Goal: Task Accomplishment & Management: Complete application form

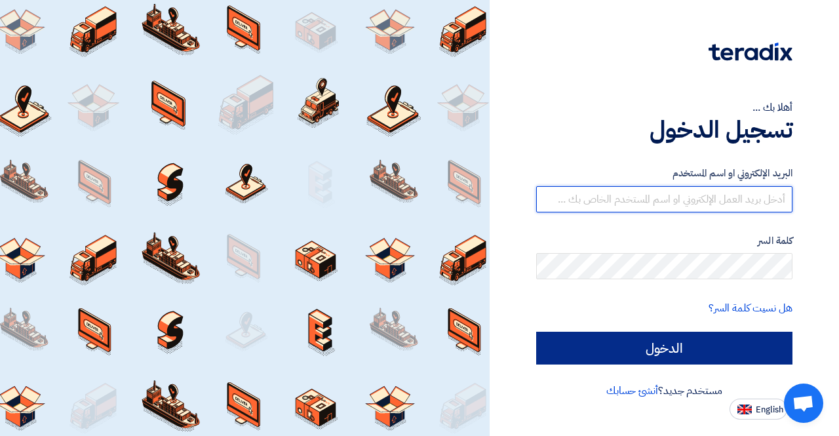
type input "mohamed.gamal@cenomi.com"
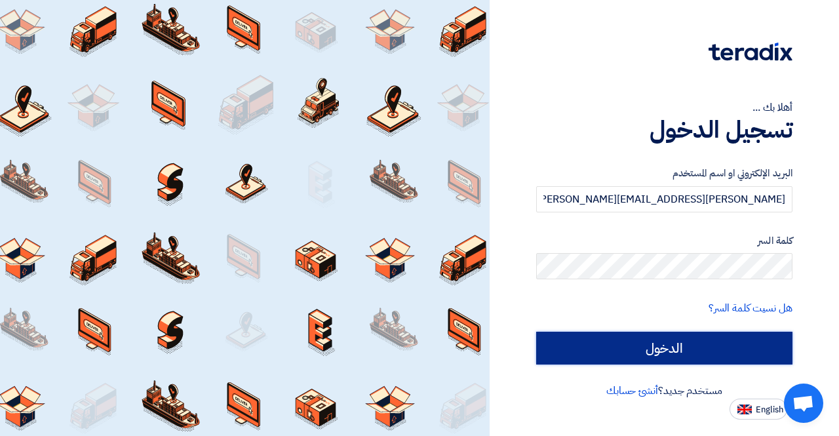
click at [658, 347] on input "الدخول" at bounding box center [664, 348] width 256 height 33
type input "Sign in"
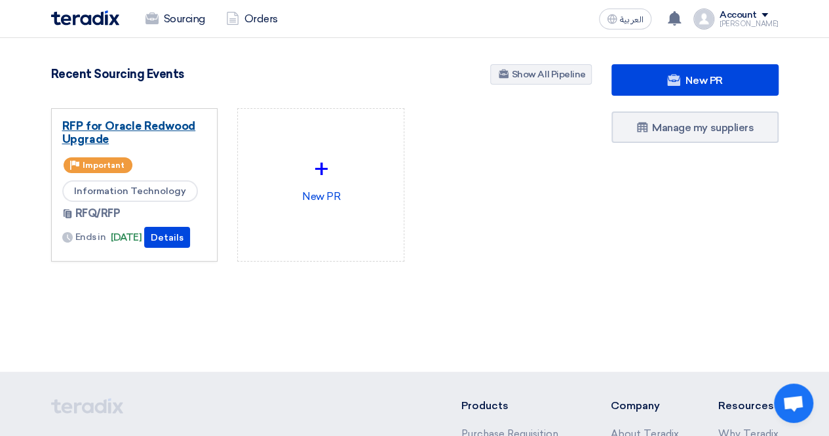
click at [151, 121] on link "RFP for Oracle Redwood Upgrade" at bounding box center [134, 132] width 145 height 26
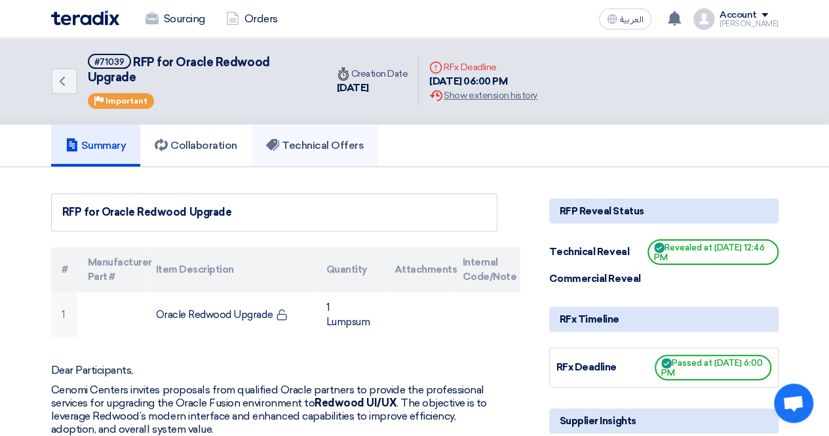
click at [331, 148] on h5 "Technical Offers" at bounding box center [315, 145] width 98 height 13
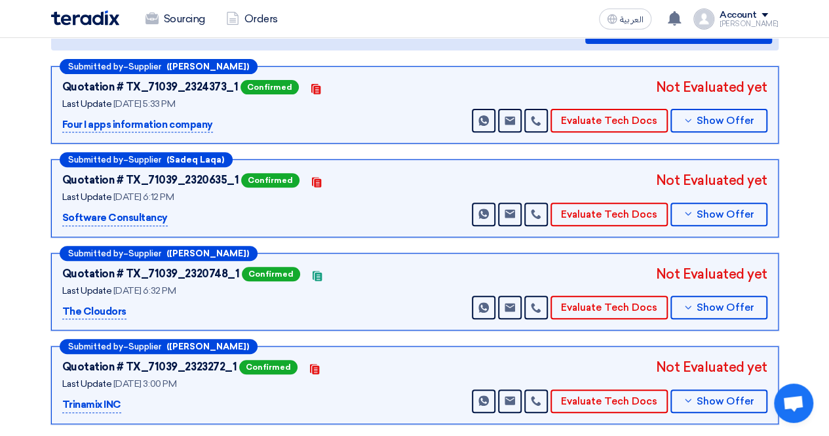
scroll to position [131, 0]
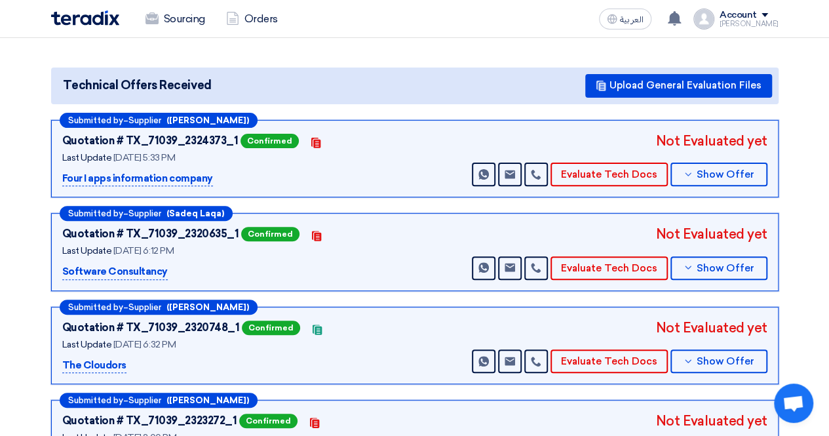
drag, startPoint x: 213, startPoint y: 176, endPoint x: 63, endPoint y: 180, distance: 150.1
click at [63, 180] on div "Four I apps information company" at bounding box center [226, 179] width 328 height 16
copy p "Four I apps information company"
drag, startPoint x: 160, startPoint y: 273, endPoint x: 62, endPoint y: 277, distance: 98.4
click at [62, 277] on div "Software Consultancy" at bounding box center [226, 272] width 328 height 16
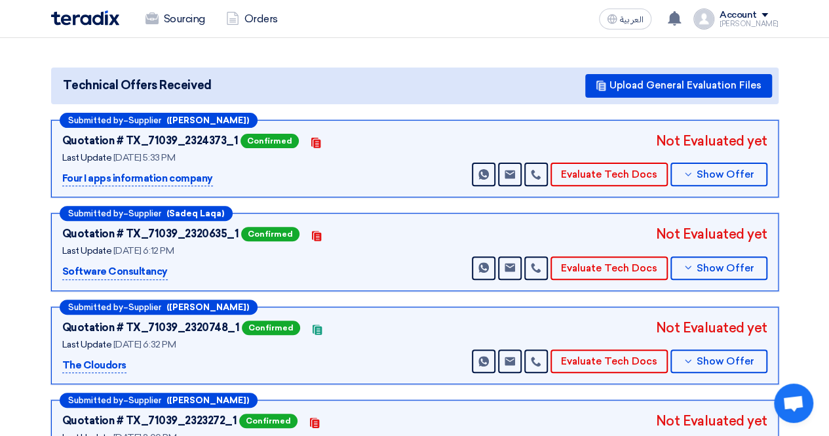
copy p "Software Consultancy"
drag, startPoint x: 139, startPoint y: 369, endPoint x: 63, endPoint y: 372, distance: 76.1
click at [63, 372] on div "Submitted by – Supplier (Mourad Samy) Quotation # TX_71039_2320748_1 Confirmed …" at bounding box center [414, 346] width 727 height 78
copy p "The Cloudors"
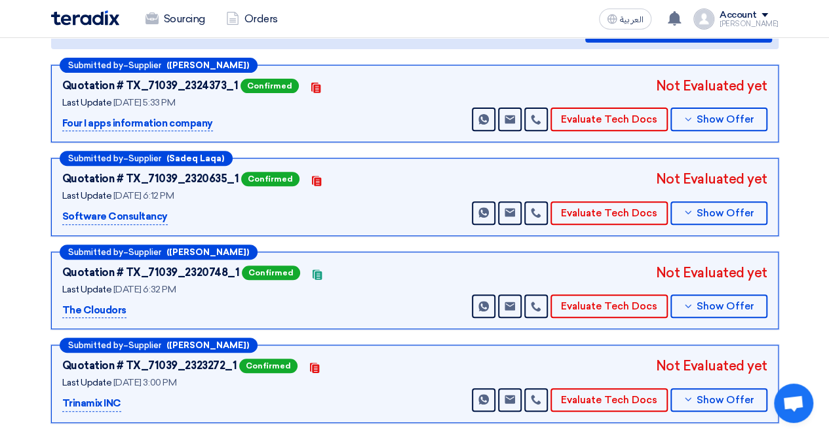
scroll to position [262, 0]
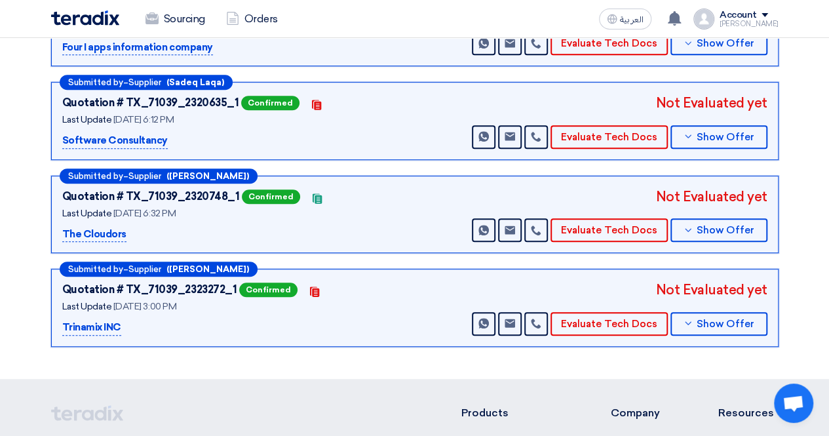
drag, startPoint x: 138, startPoint y: 330, endPoint x: 60, endPoint y: 337, distance: 77.6
click at [60, 337] on div "Submitted by – Supplier (Khalil Al hindwan) Quotation # TX_71039_2323272_1 Conf…" at bounding box center [414, 308] width 727 height 78
copy p "Trinamix INC"
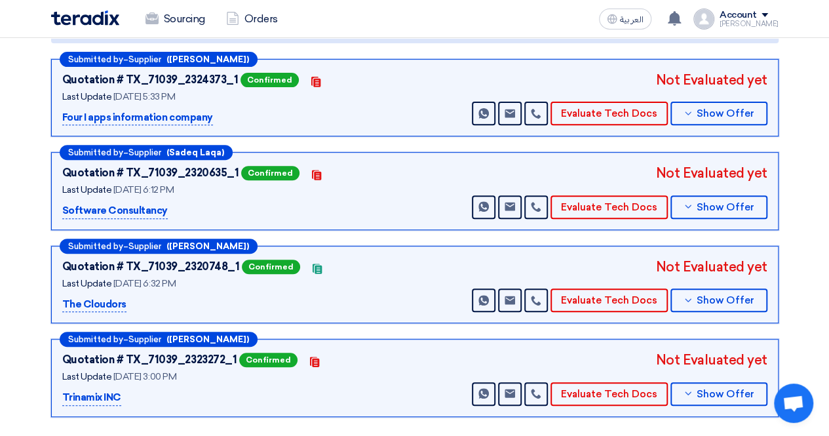
scroll to position [131, 0]
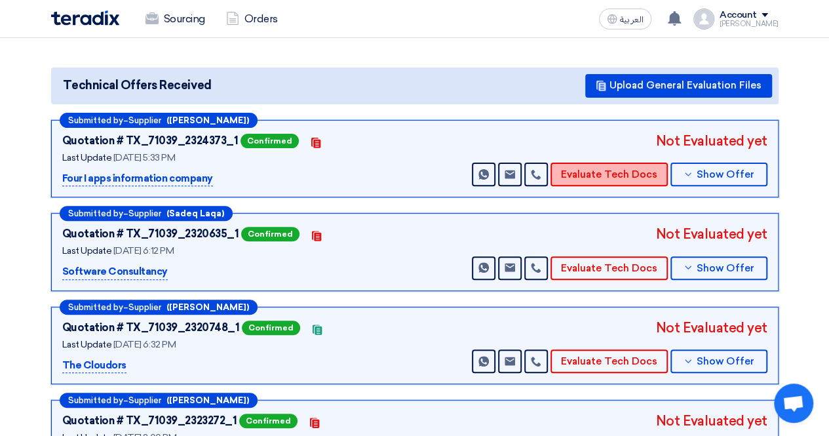
click at [639, 170] on button "Evaluate Tech Docs" at bounding box center [608, 175] width 117 height 24
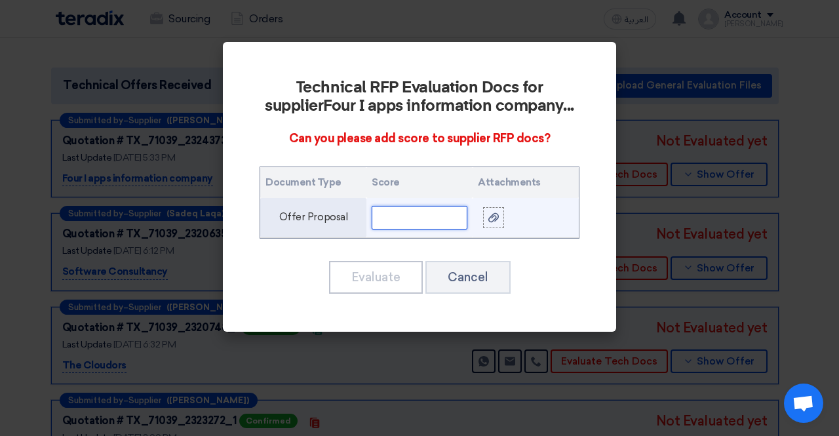
click at [395, 216] on input "text" at bounding box center [420, 218] width 96 height 24
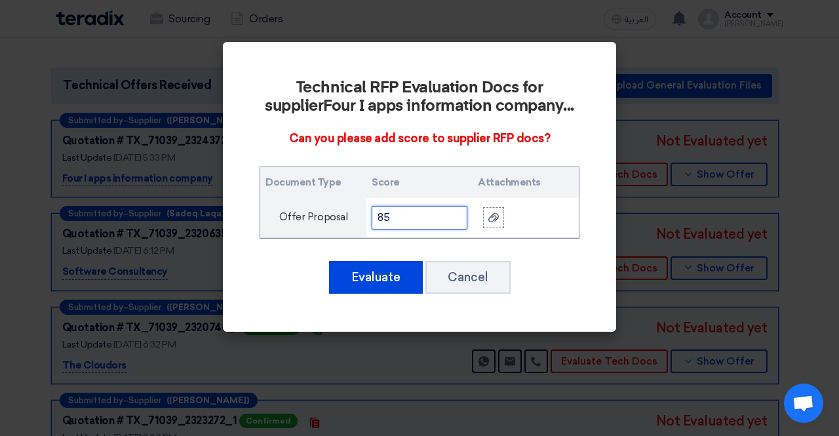
type input "85"
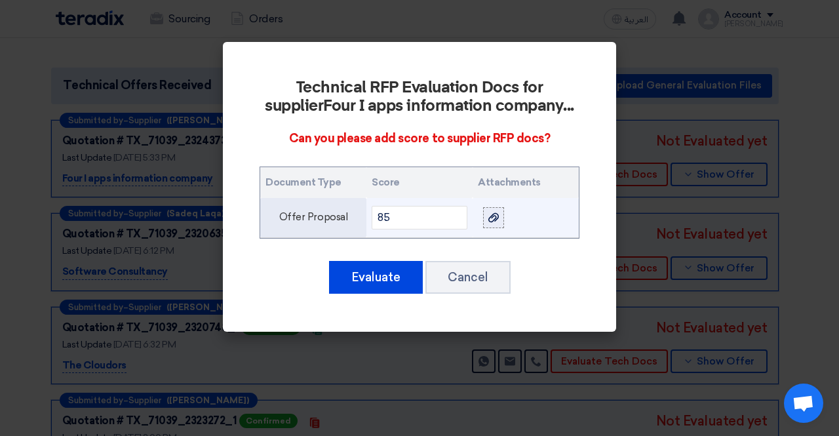
click at [494, 220] on use at bounding box center [493, 217] width 10 height 9
click at [0, 0] on input "file" at bounding box center [0, 0] width 0 height 0
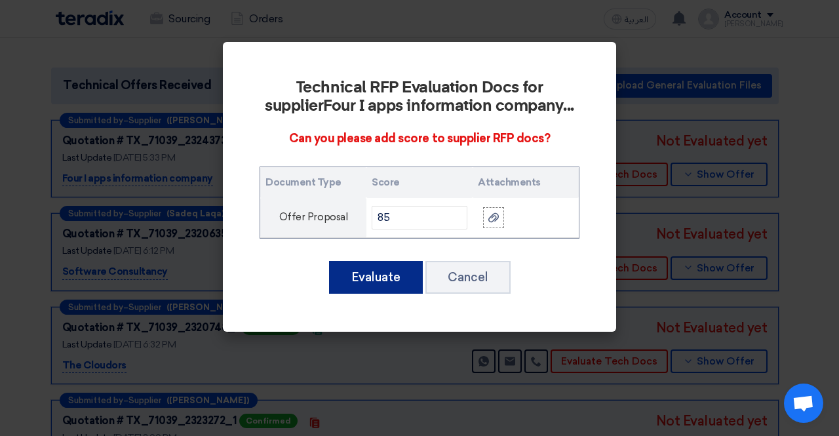
click at [383, 272] on button "Evaluate" at bounding box center [376, 277] width 94 height 33
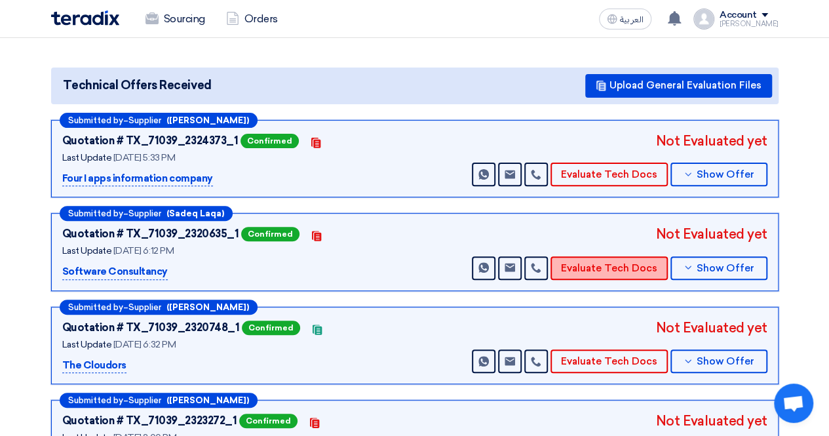
click at [594, 265] on button "Evaluate Tech Docs" at bounding box center [608, 268] width 117 height 24
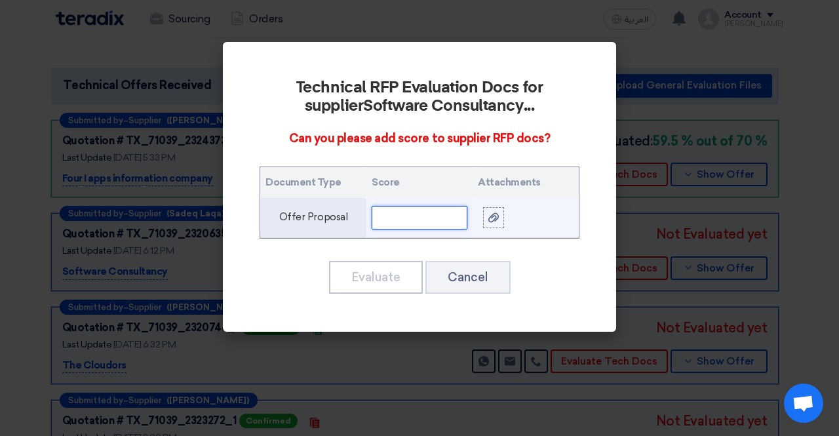
click at [388, 222] on input "text" at bounding box center [420, 218] width 96 height 24
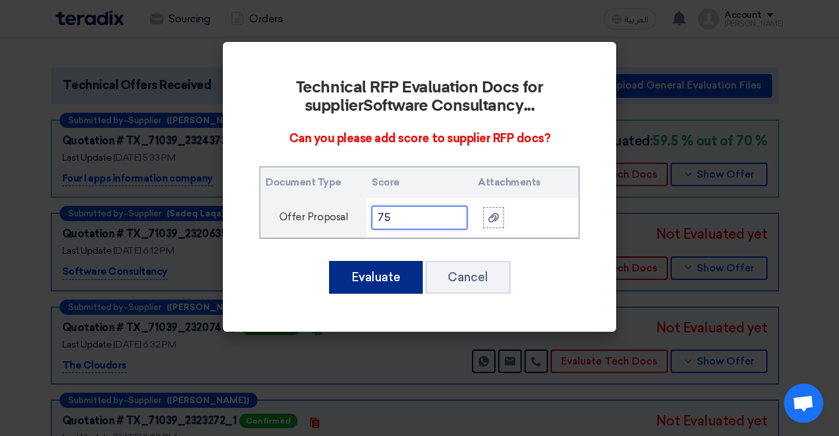
type input "75"
click at [381, 279] on button "Evaluate" at bounding box center [376, 277] width 94 height 33
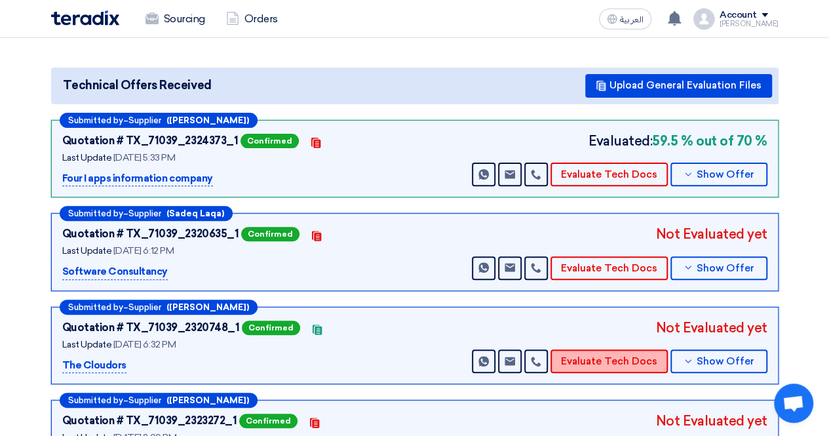
click at [621, 358] on button "Evaluate Tech Docs" at bounding box center [608, 361] width 117 height 24
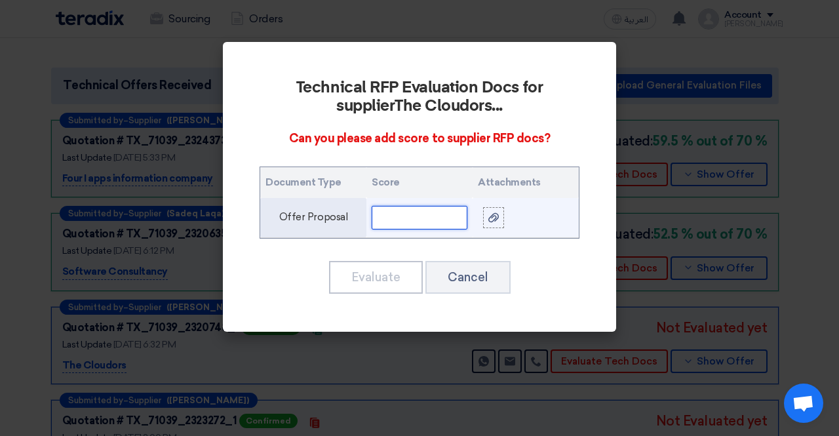
click at [400, 218] on input "text" at bounding box center [420, 218] width 96 height 24
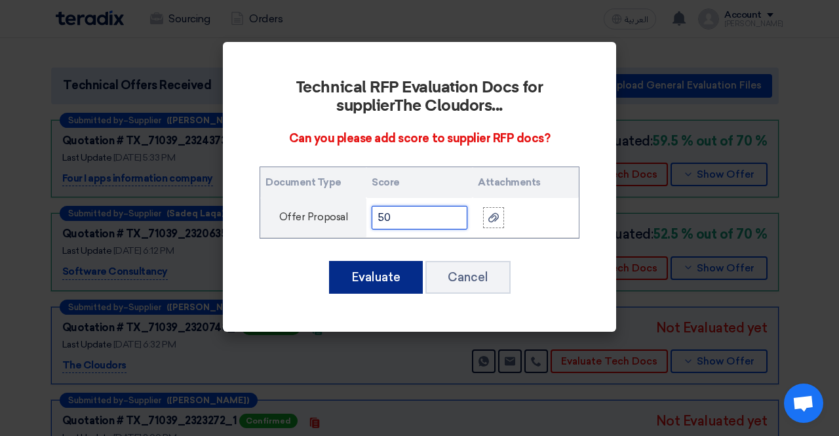
type input "50"
click at [378, 284] on button "Evaluate" at bounding box center [376, 277] width 94 height 33
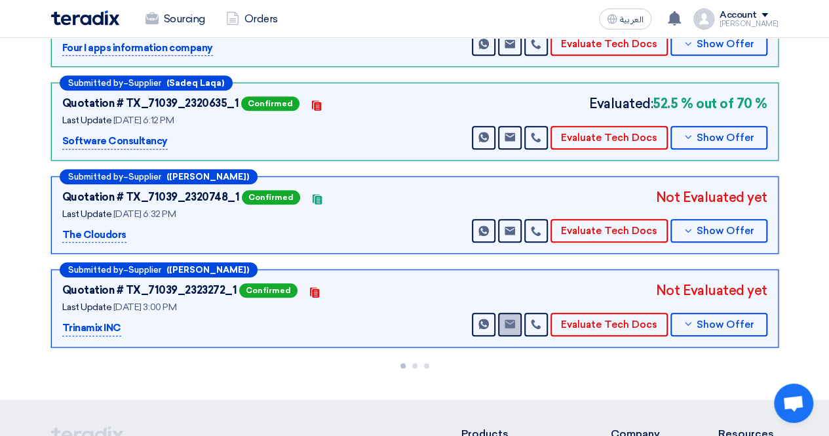
scroll to position [262, 0]
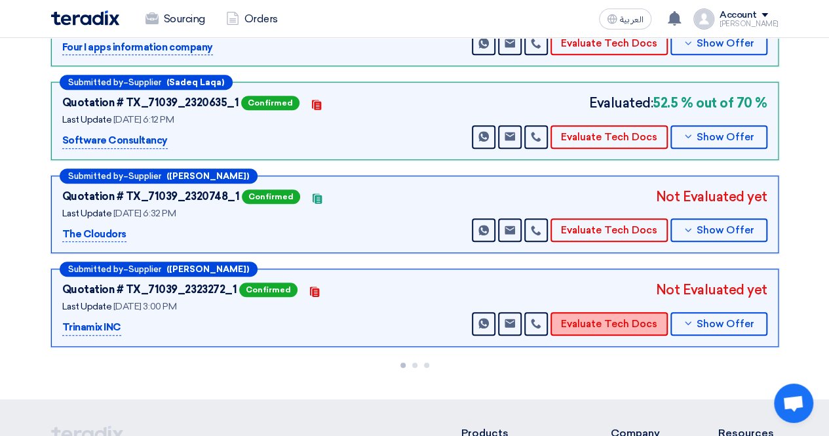
click at [579, 320] on button "Evaluate Tech Docs" at bounding box center [608, 324] width 117 height 24
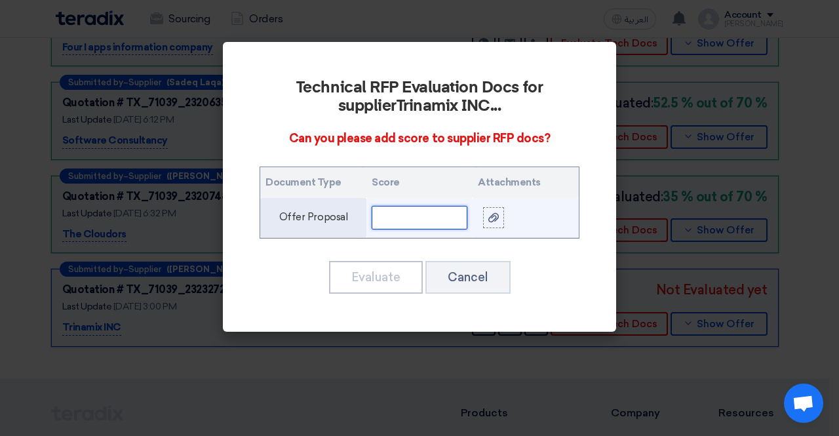
click at [414, 221] on input "text" at bounding box center [420, 218] width 96 height 24
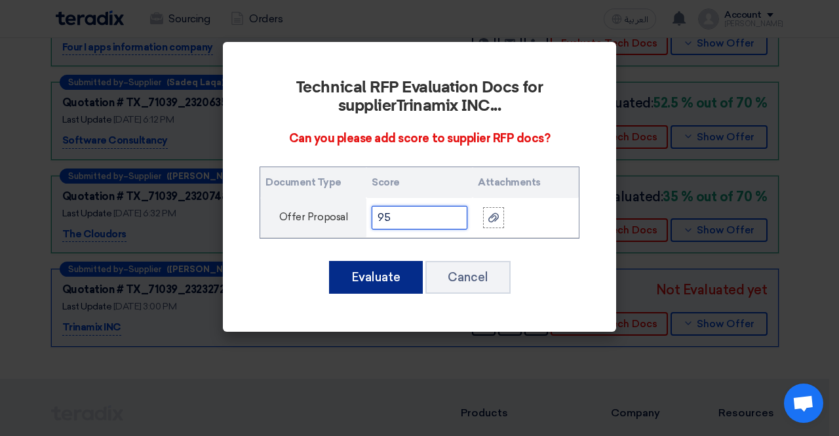
type input "95"
click at [360, 277] on button "Evaluate" at bounding box center [376, 277] width 94 height 33
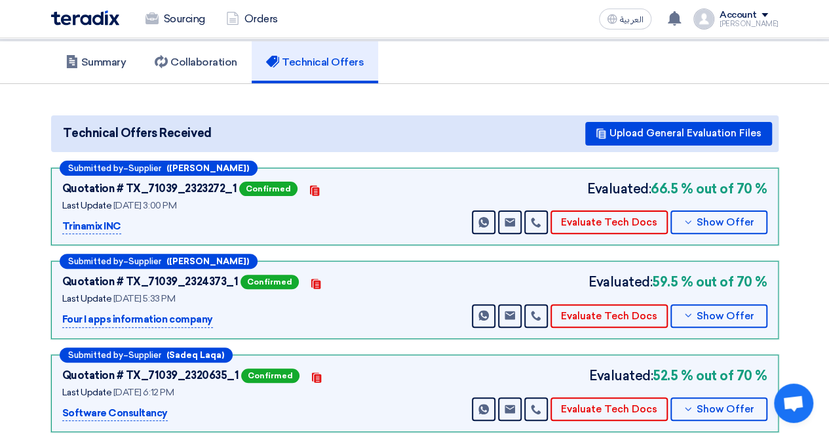
scroll to position [66, 0]
